Goal: Task Accomplishment & Management: Use online tool/utility

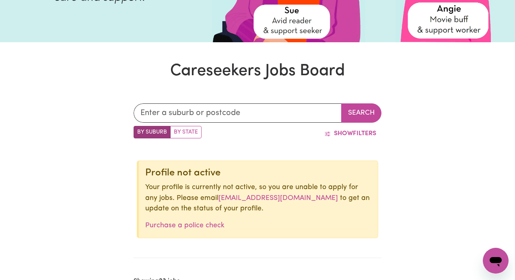
scroll to position [171, 0]
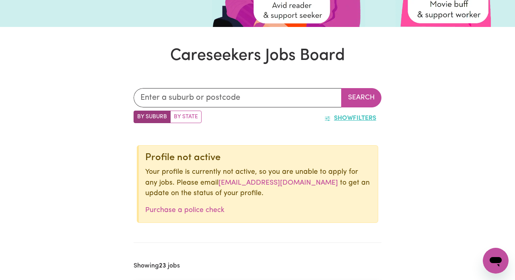
click at [352, 115] on span "Show" at bounding box center [343, 118] width 19 height 6
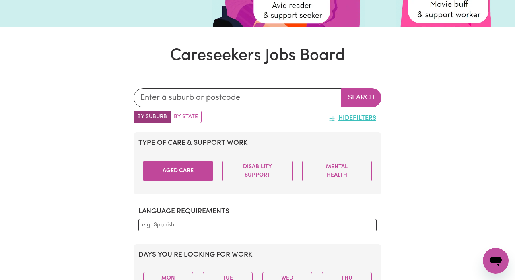
click at [201, 172] on button "Aged Care" at bounding box center [178, 171] width 70 height 21
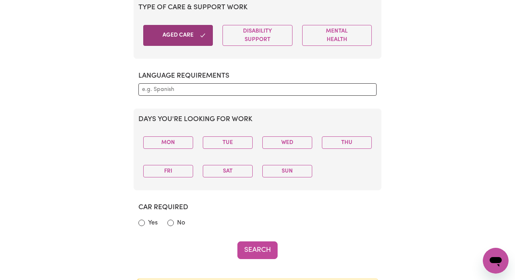
scroll to position [492, 0]
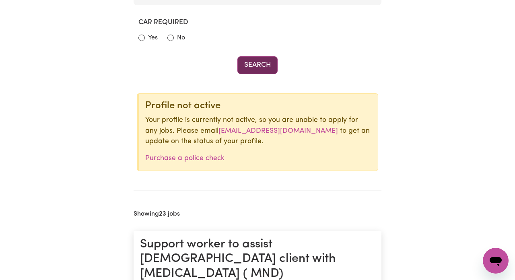
click at [271, 62] on button "Search" at bounding box center [258, 65] width 40 height 18
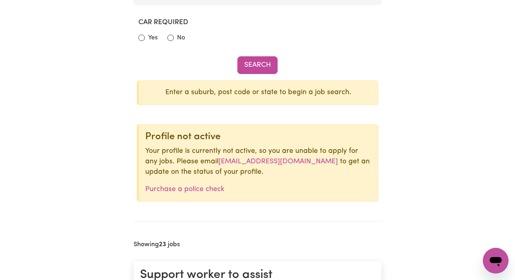
click at [172, 36] on input "No" at bounding box center [171, 38] width 6 height 6
radio input "true"
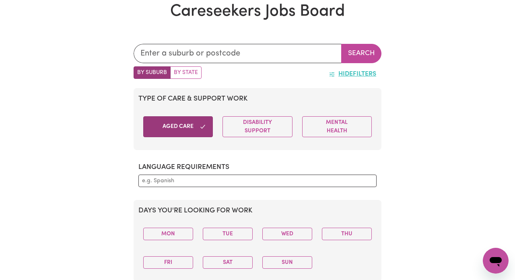
scroll to position [209, 0]
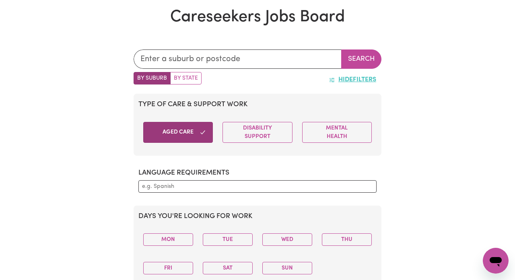
click at [254, 118] on div "Disability Support" at bounding box center [257, 133] width 79 height 34
click at [259, 127] on button "Disability Support" at bounding box center [258, 132] width 70 height 21
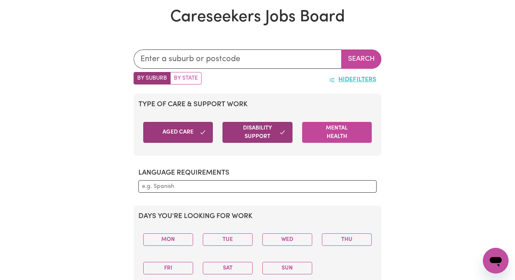
click at [332, 134] on button "Mental Health" at bounding box center [337, 132] width 70 height 21
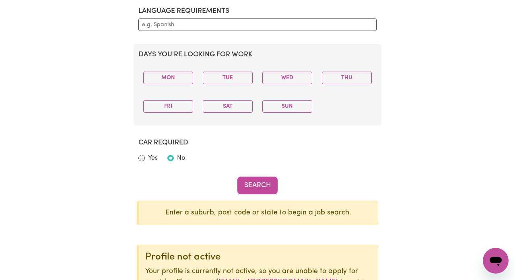
scroll to position [344, 0]
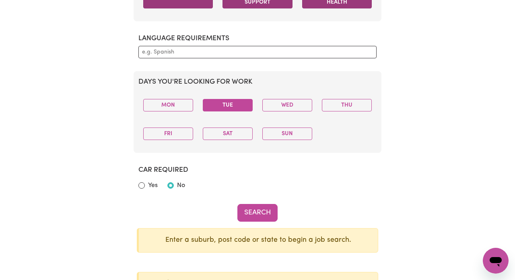
click at [230, 104] on button "Tue" at bounding box center [228, 105] width 50 height 12
click at [349, 106] on button "Thu" at bounding box center [347, 105] width 50 height 12
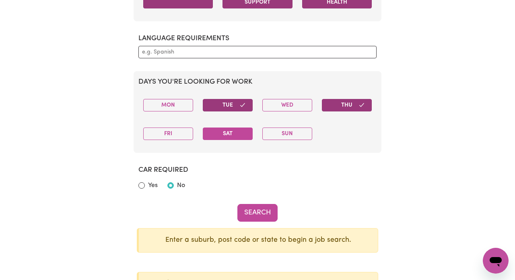
click at [247, 130] on button "Sat" at bounding box center [228, 134] width 50 height 12
click at [295, 132] on button "Sun" at bounding box center [288, 134] width 50 height 12
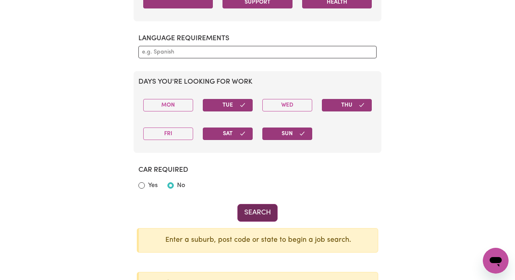
click at [254, 211] on button "Search" at bounding box center [258, 213] width 40 height 18
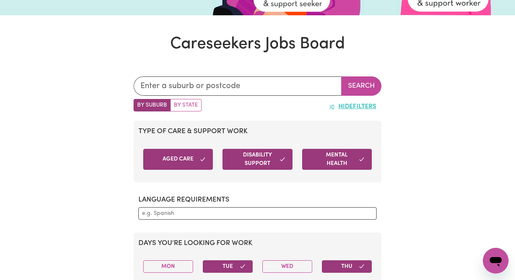
scroll to position [181, 0]
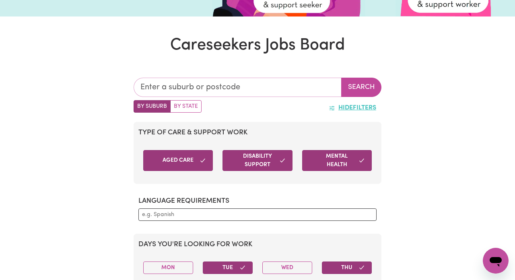
click at [238, 86] on input "text" at bounding box center [238, 87] width 208 height 19
type input "par"
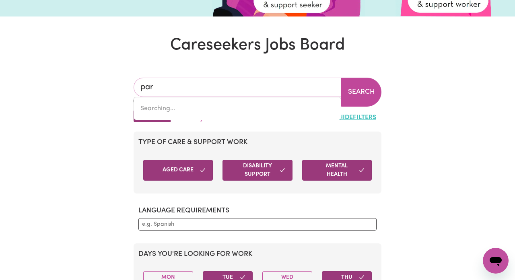
type input "parA, [GEOGRAPHIC_DATA], 2648"
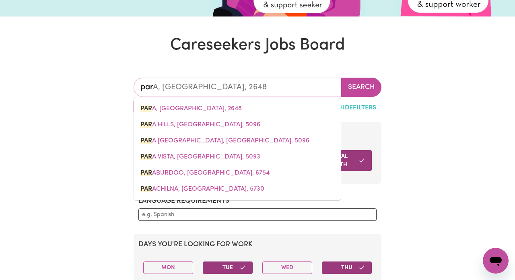
type input "park"
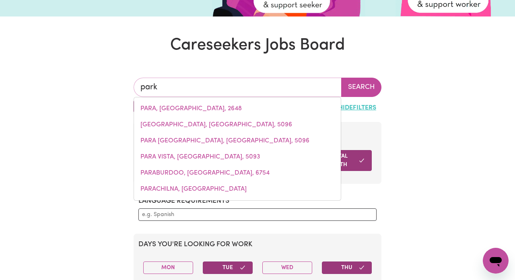
type input "[GEOGRAPHIC_DATA]"
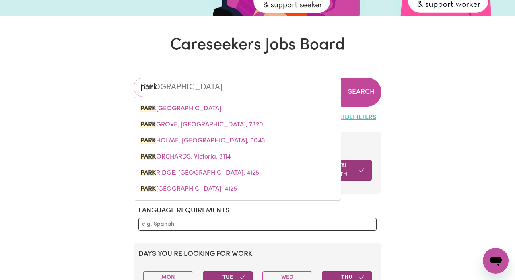
type input "park r"
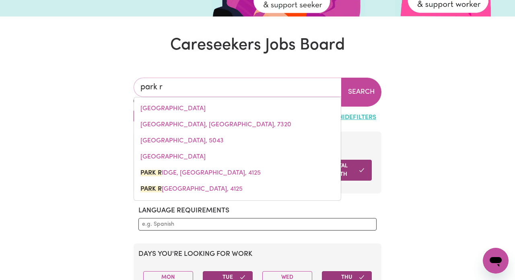
type input "[GEOGRAPHIC_DATA], [GEOGRAPHIC_DATA], 4125"
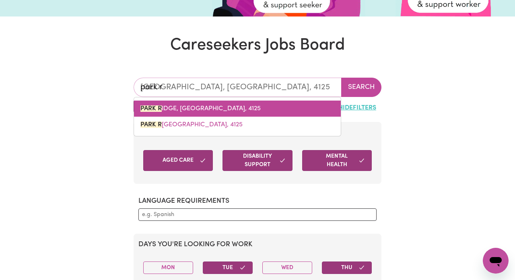
click at [221, 108] on span "[GEOGRAPHIC_DATA], [GEOGRAPHIC_DATA], 4125" at bounding box center [201, 109] width 120 height 6
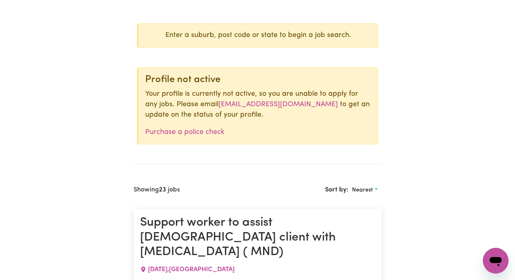
scroll to position [484, 0]
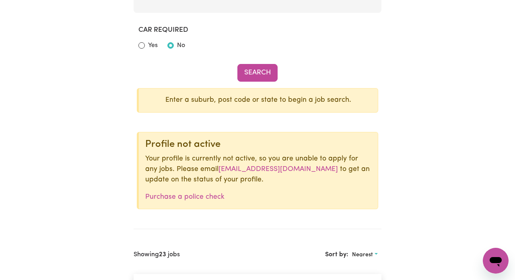
click at [266, 65] on button "Search" at bounding box center [258, 73] width 40 height 18
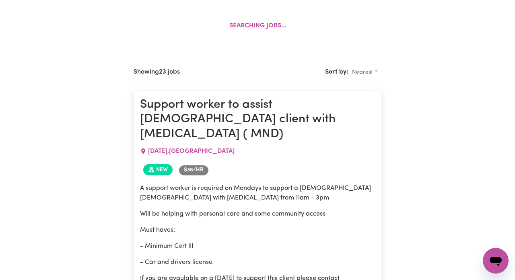
scroll to position [711, 0]
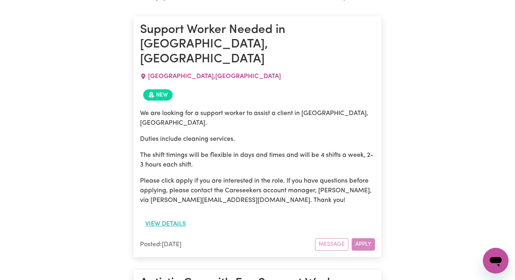
click at [159, 217] on button "View details" at bounding box center [165, 224] width 51 height 15
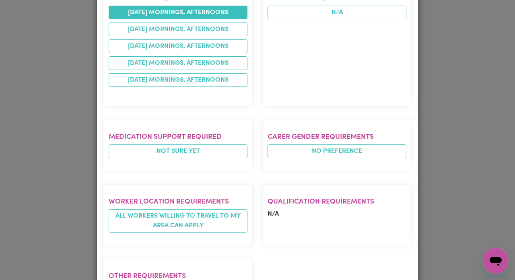
scroll to position [441, 0]
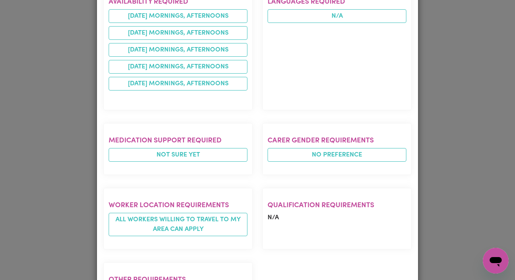
click at [54, 145] on div "Job Details Support Worker Needed in [GEOGRAPHIC_DATA], [GEOGRAPHIC_DATA] , [GE…" at bounding box center [257, 140] width 515 height 280
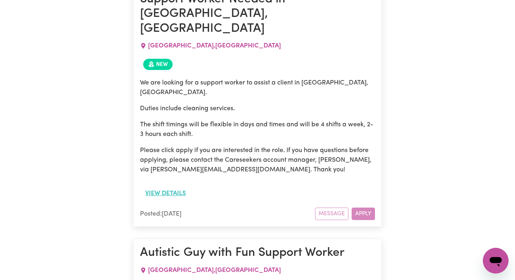
scroll to position [917, 0]
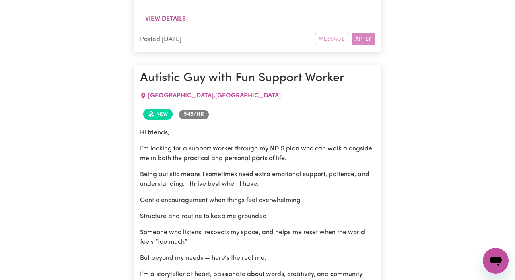
click at [166, 228] on p "Someone who listens, respects my space, and helps me reset when the world feels…" at bounding box center [257, 237] width 235 height 19
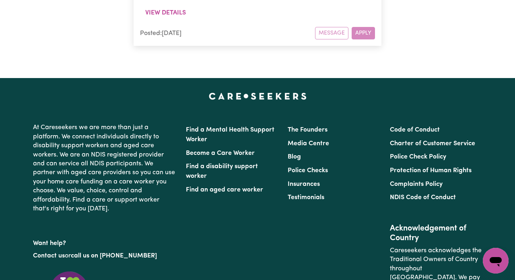
scroll to position [1938, 0]
